Goal: Find specific page/section: Find specific page/section

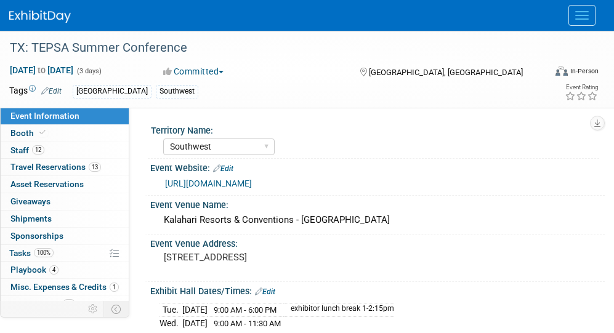
select select "Southwest"
click at [17, 10] on img at bounding box center [40, 16] width 62 height 12
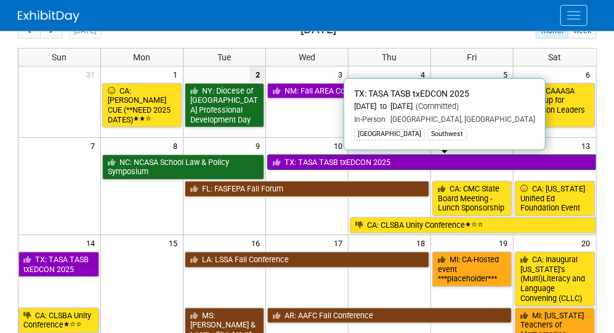
scroll to position [110, 0]
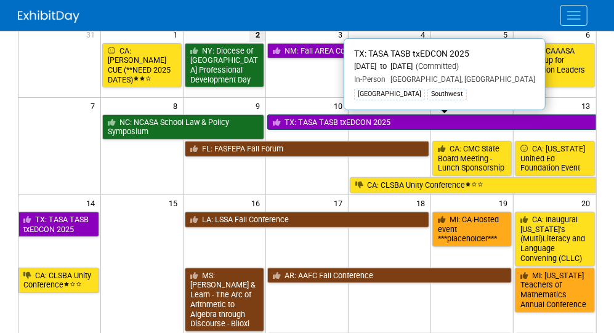
click at [327, 124] on link "TX: TASA TASB txEDCON 2025" at bounding box center [431, 122] width 329 height 16
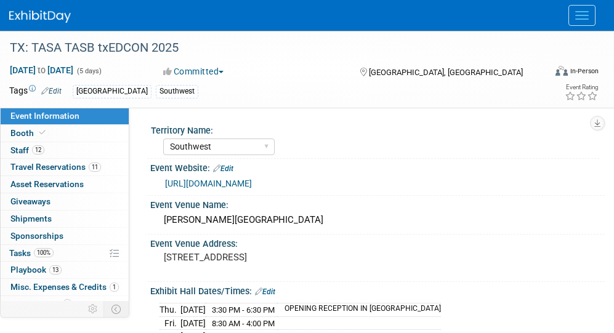
select select "Southwest"
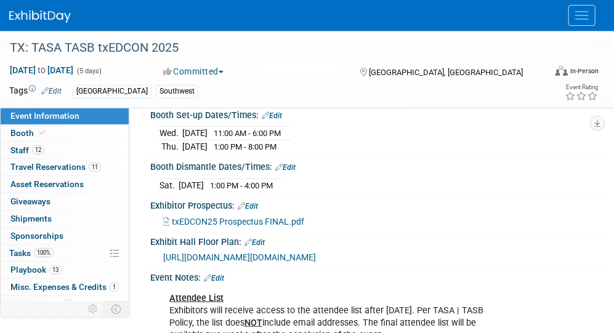
scroll to position [291, 0]
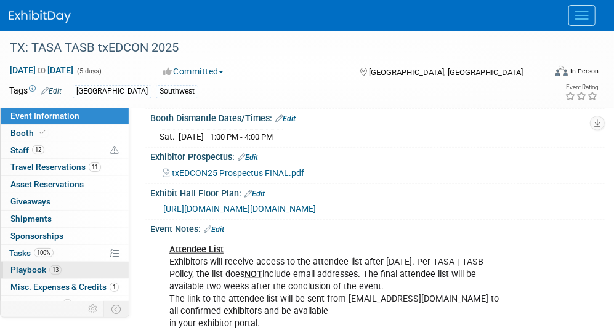
click at [37, 267] on span "Playbook 13" at bounding box center [35, 270] width 51 height 10
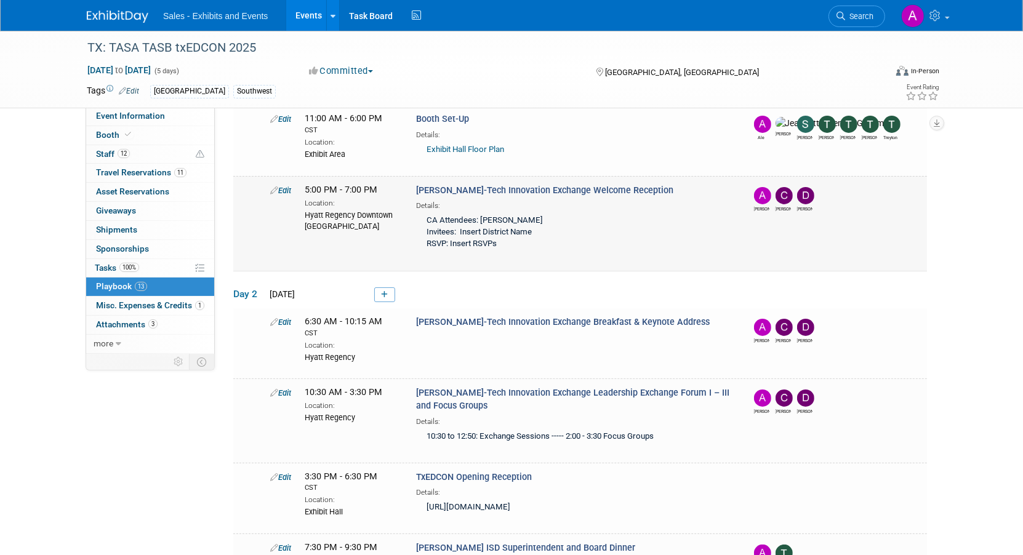
scroll to position [0, 0]
